Goal: Register for event/course

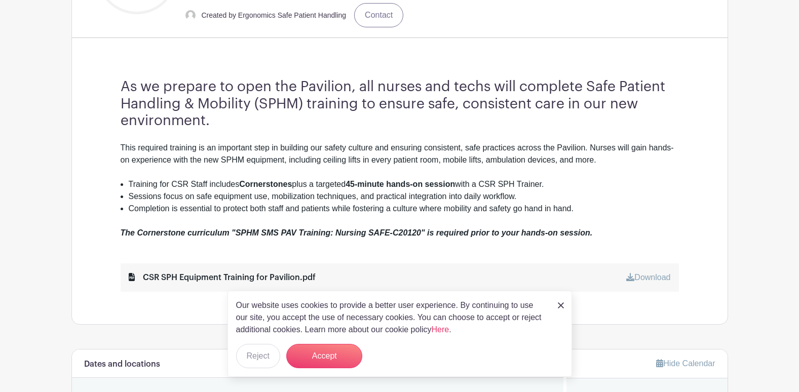
scroll to position [355, 0]
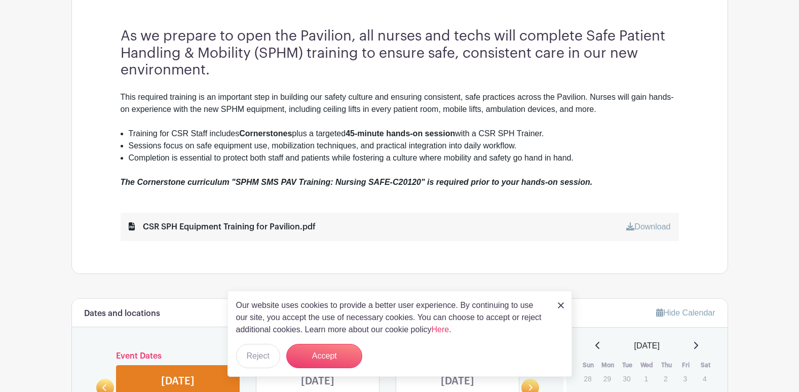
click at [561, 305] on img at bounding box center [561, 306] width 6 height 6
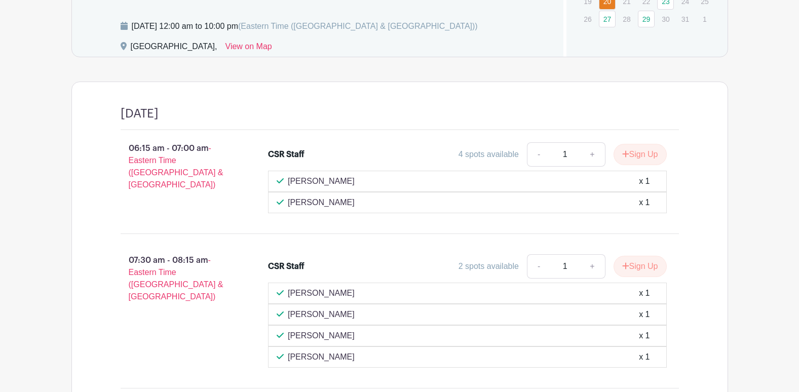
scroll to position [724, 0]
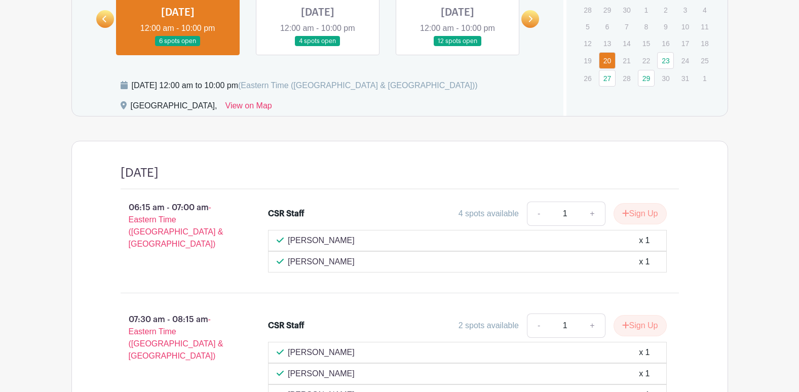
click at [318, 47] on link at bounding box center [318, 47] width 0 height 0
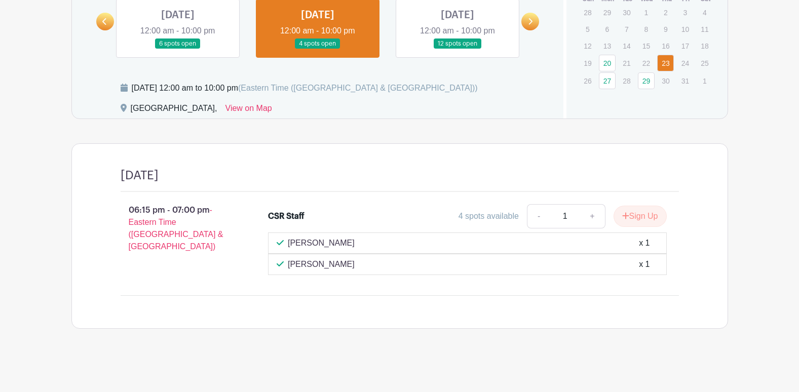
scroll to position [671, 0]
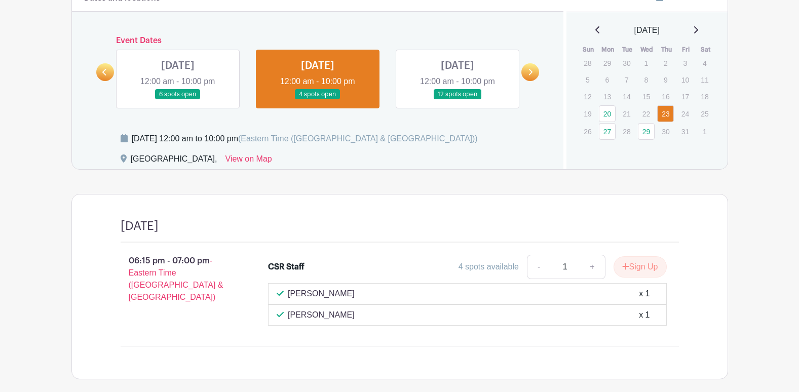
click at [458, 100] on link at bounding box center [458, 100] width 0 height 0
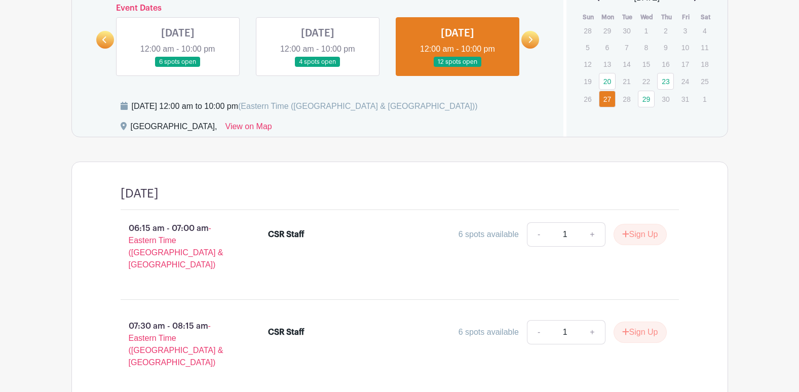
scroll to position [721, 0]
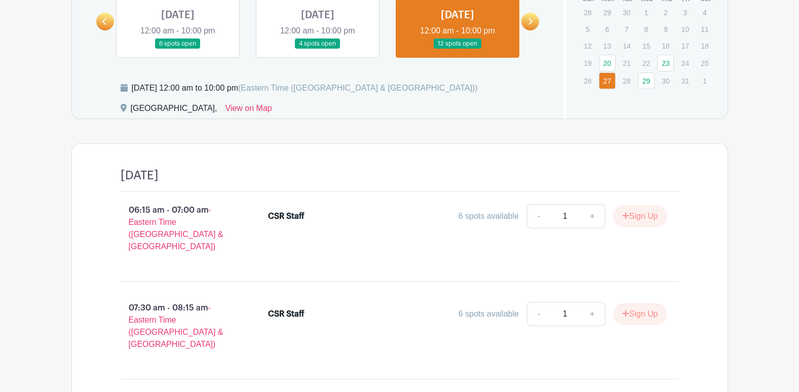
click at [318, 49] on link at bounding box center [318, 49] width 0 height 0
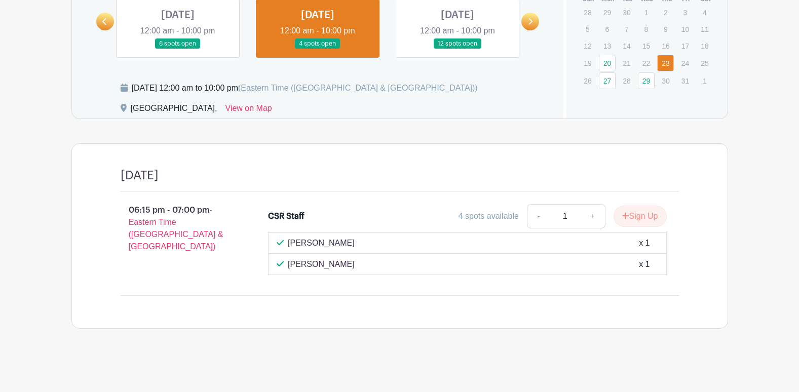
click at [178, 49] on link at bounding box center [178, 49] width 0 height 0
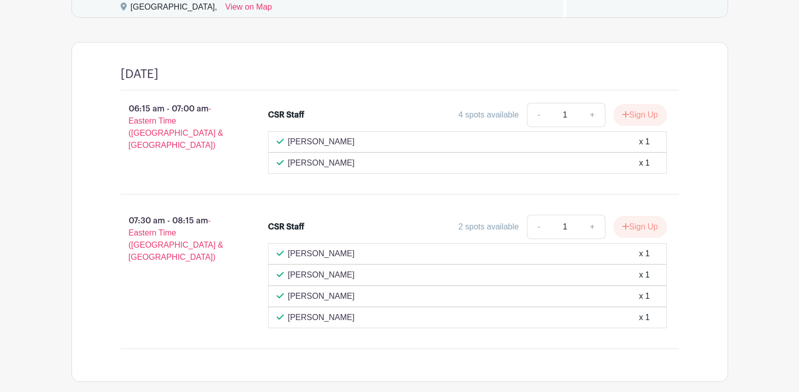
scroll to position [671, 0]
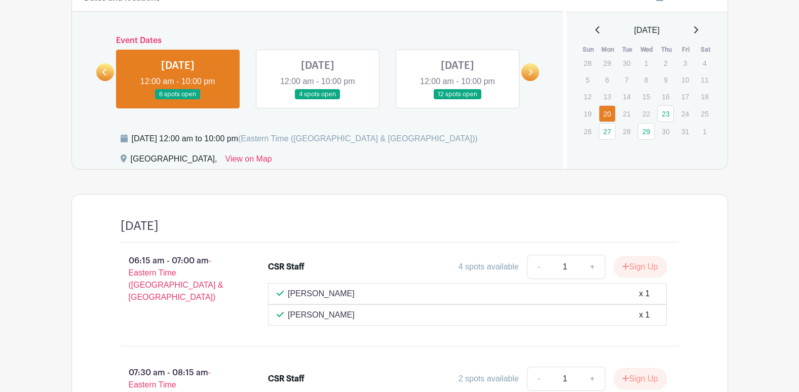
click at [530, 67] on link at bounding box center [531, 72] width 18 height 18
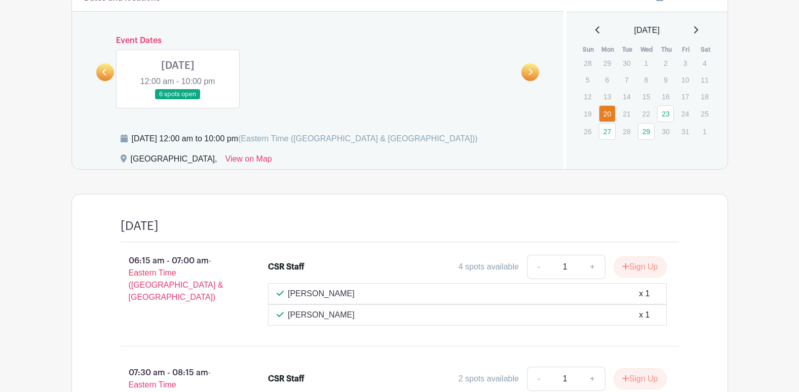
click at [178, 100] on link at bounding box center [178, 100] width 0 height 0
